Goal: Task Accomplishment & Management: Manage account settings

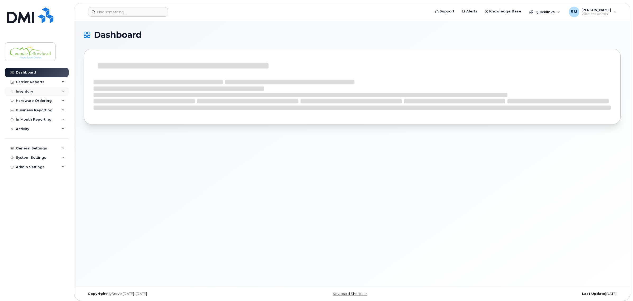
click at [35, 90] on div "Inventory" at bounding box center [37, 92] width 64 height 10
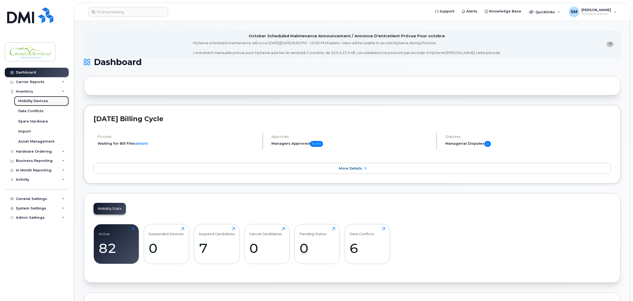
click at [36, 101] on div "Mobility Devices" at bounding box center [33, 101] width 30 height 5
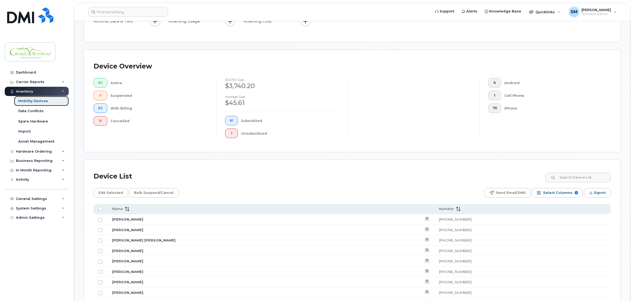
scroll to position [129, 0]
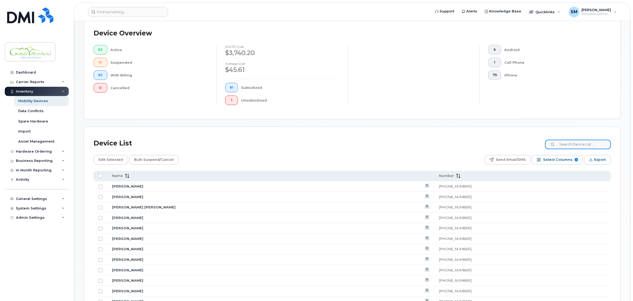
click at [575, 145] on input at bounding box center [578, 144] width 66 height 10
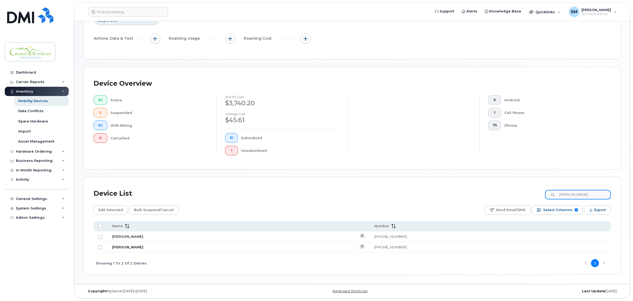
type input "steven"
click at [127, 246] on link "Steven Ripkens" at bounding box center [127, 247] width 31 height 4
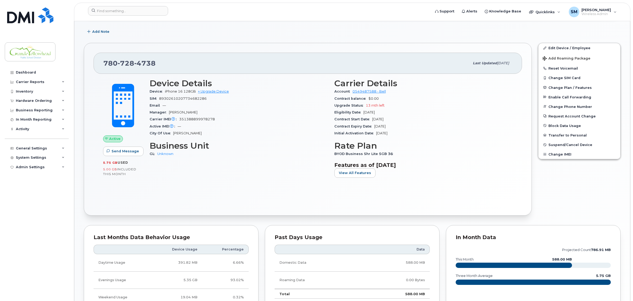
scroll to position [97, 0]
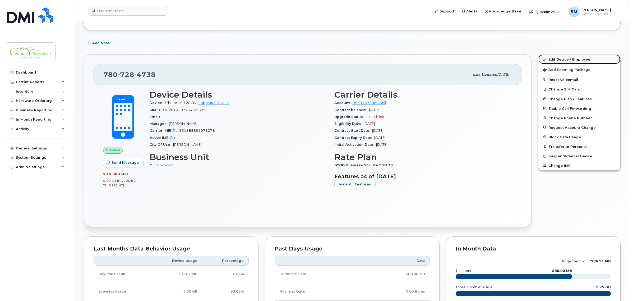
click at [563, 56] on link "Edit Device / Employee" at bounding box center [579, 59] width 82 height 10
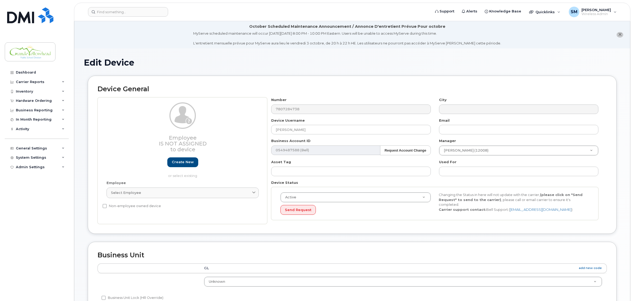
select select "23972551"
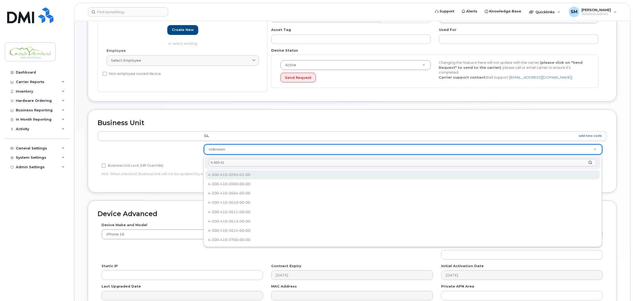
type input "4-300-417"
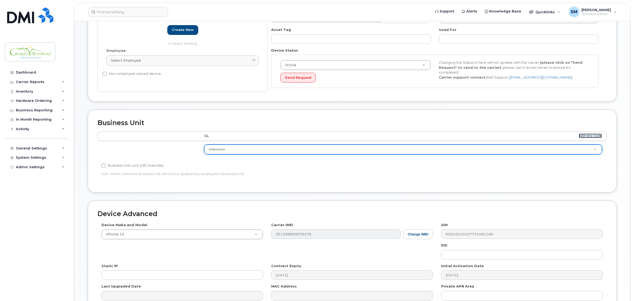
click at [590, 136] on link "add new code" at bounding box center [589, 135] width 23 height 4
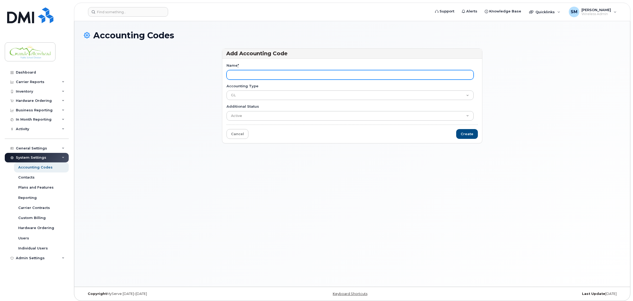
drag, startPoint x: 0, startPoint y: 0, endPoint x: 244, endPoint y: 74, distance: 254.9
click at [244, 74] on input "Name *" at bounding box center [349, 75] width 247 height 10
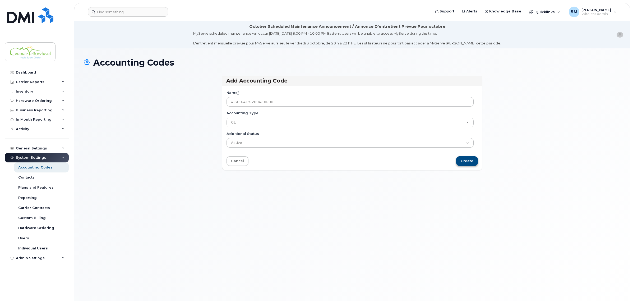
type input "4-300-417-2004-00-00"
click at [464, 161] on input "Create" at bounding box center [467, 161] width 22 height 10
type input "Saving..."
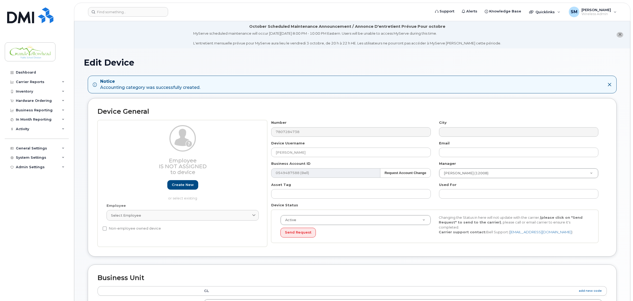
select select "23972551"
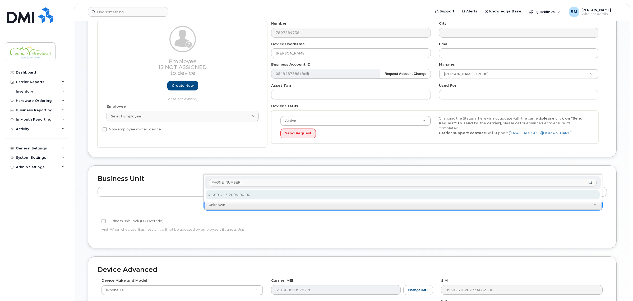
type input "4-300-417"
select select "36166494"
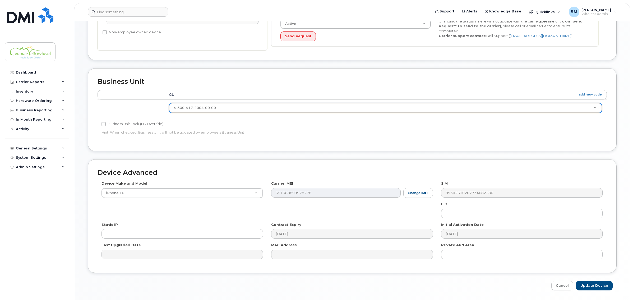
scroll to position [198, 0]
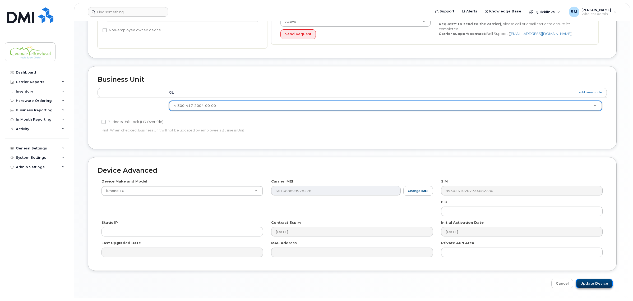
click at [593, 281] on input "Update Device" at bounding box center [594, 283] width 37 height 10
type input "Saving..."
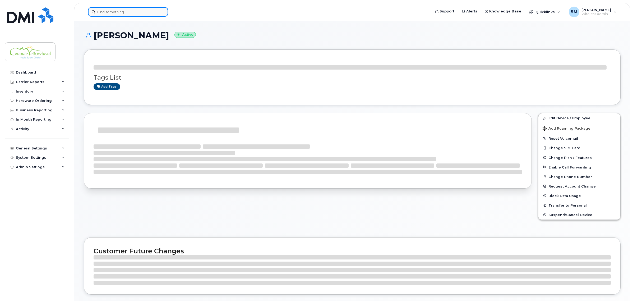
click at [104, 8] on input at bounding box center [128, 12] width 80 height 10
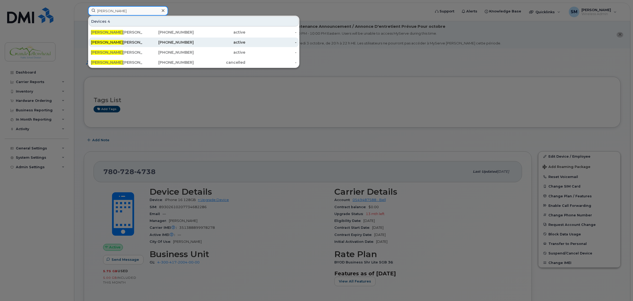
type input "amanda"
click at [113, 44] on div "Amanda Petrie" at bounding box center [117, 42] width 52 height 5
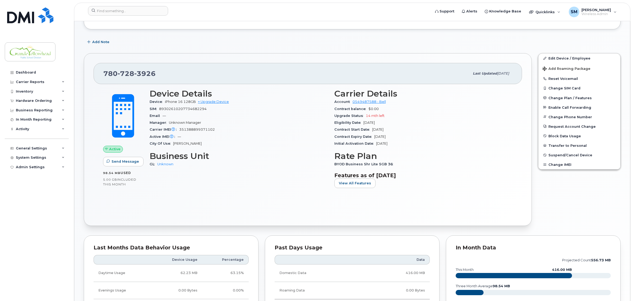
scroll to position [97, 0]
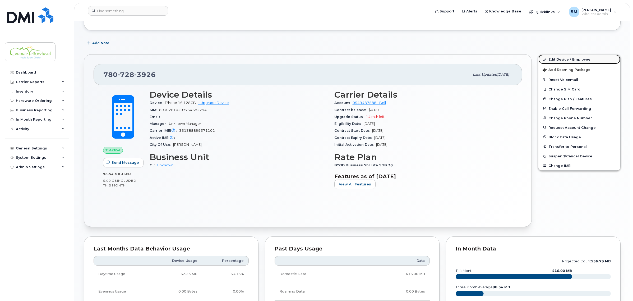
click at [565, 58] on link "Edit Device / Employee" at bounding box center [579, 59] width 82 height 10
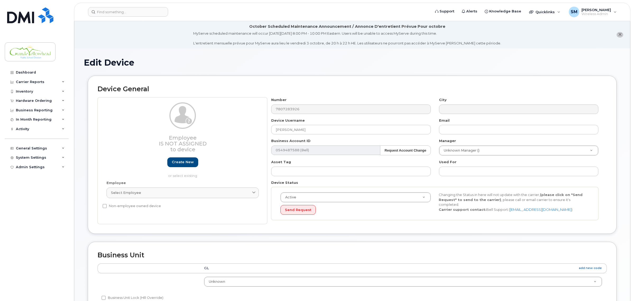
select select "23972551"
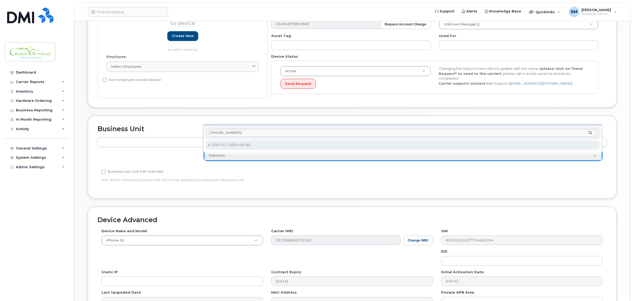
type input "[PHONE_NUMBER]"
select select "36166494"
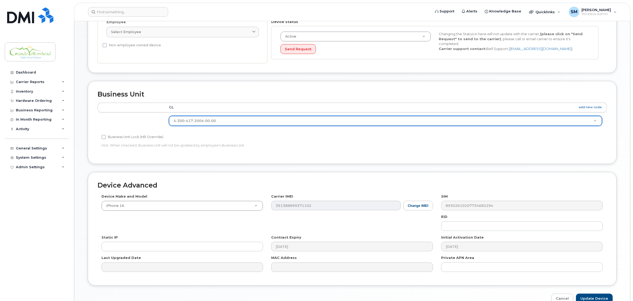
scroll to position [190, 0]
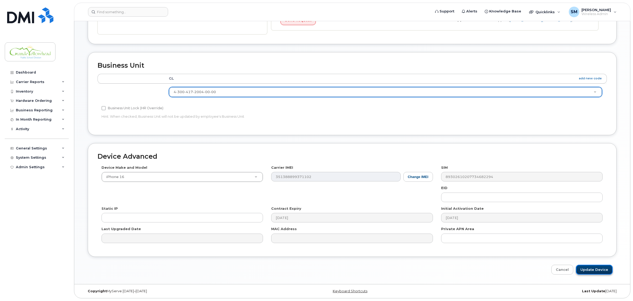
click at [595, 268] on input "Update Device" at bounding box center [594, 269] width 37 height 10
type input "Saving..."
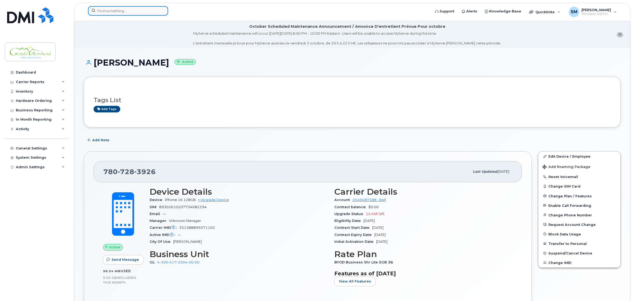
click at [141, 10] on input at bounding box center [128, 11] width 80 height 10
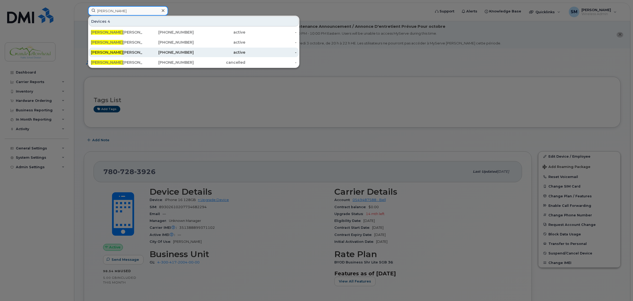
type input "amanda"
click at [122, 52] on div "Amanda Clarke" at bounding box center [117, 52] width 52 height 5
